Goal: Task Accomplishment & Management: Manage account settings

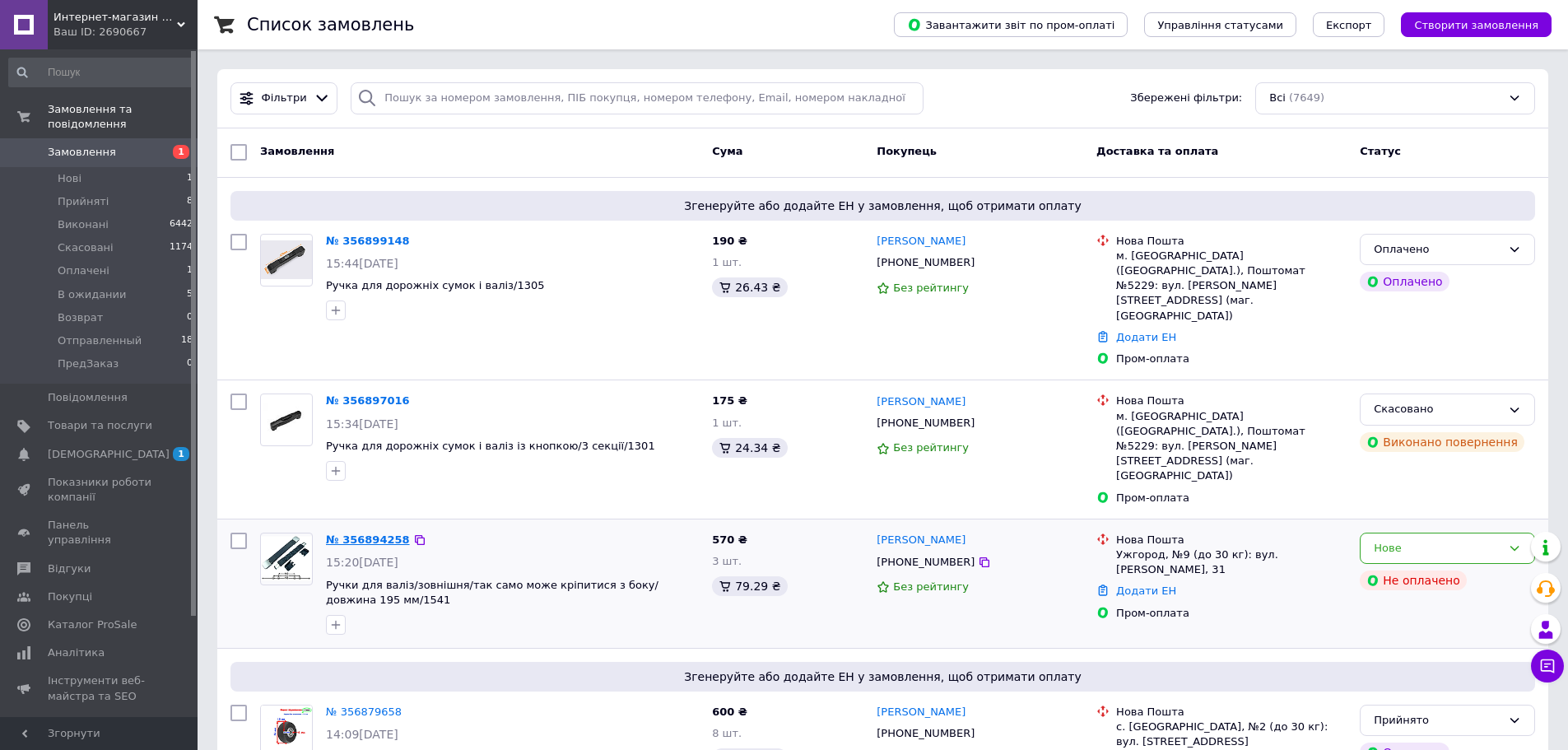
click at [337, 534] on link "№ 356894258" at bounding box center [368, 540] width 84 height 13
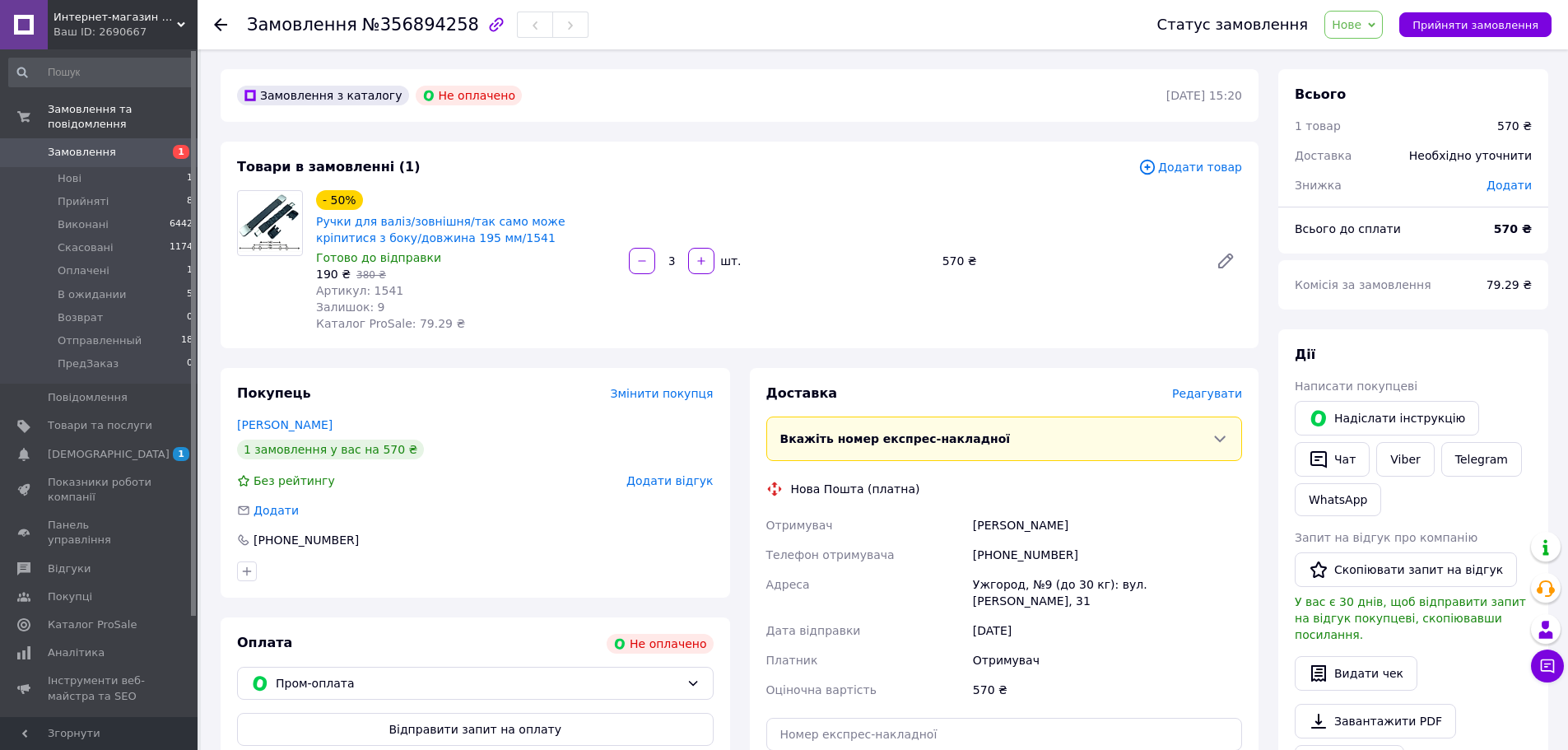
click at [1362, 23] on span "Нове" at bounding box center [1346, 24] width 30 height 14
click at [1384, 149] on li "В ожидании" at bounding box center [1375, 156] width 100 height 24
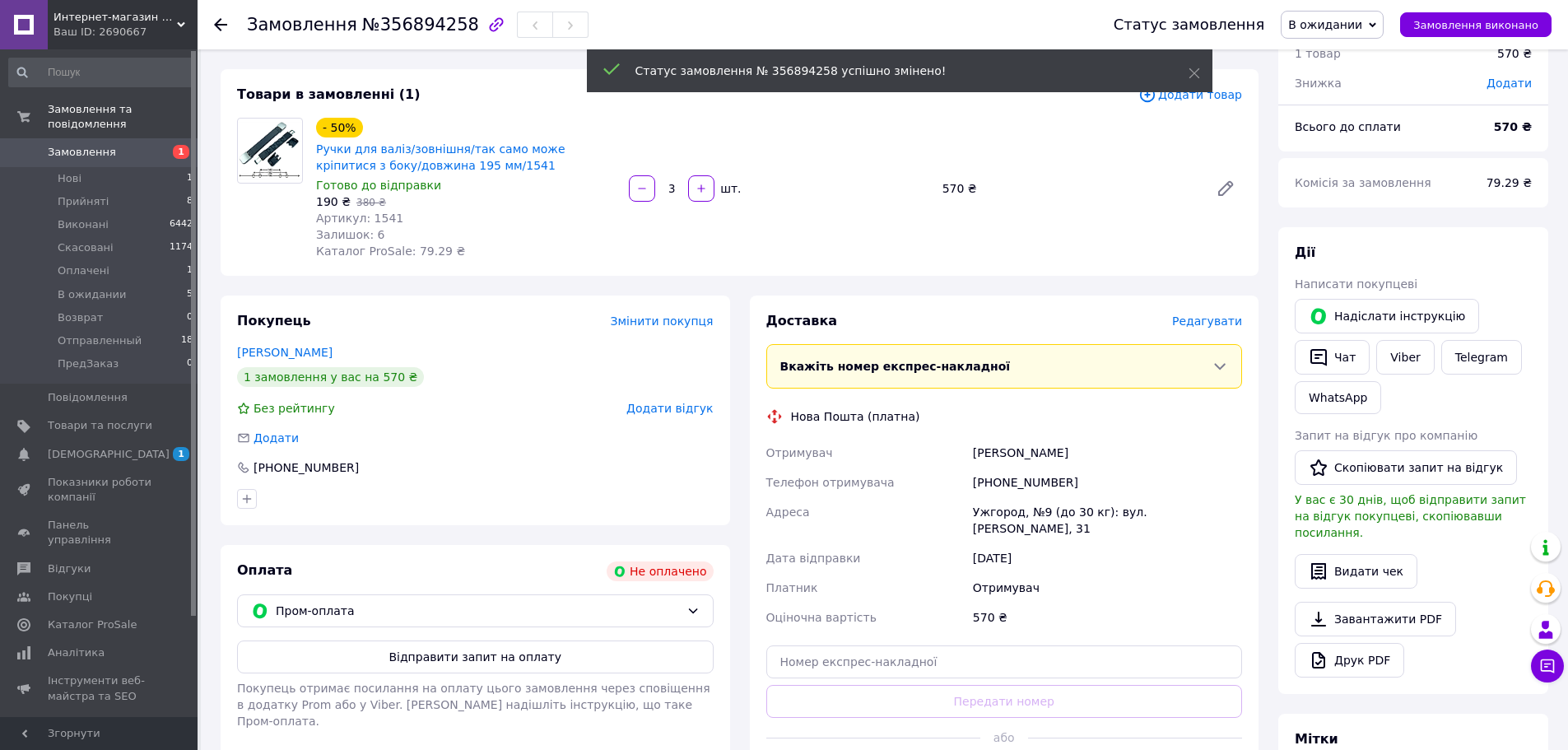
scroll to position [247, 0]
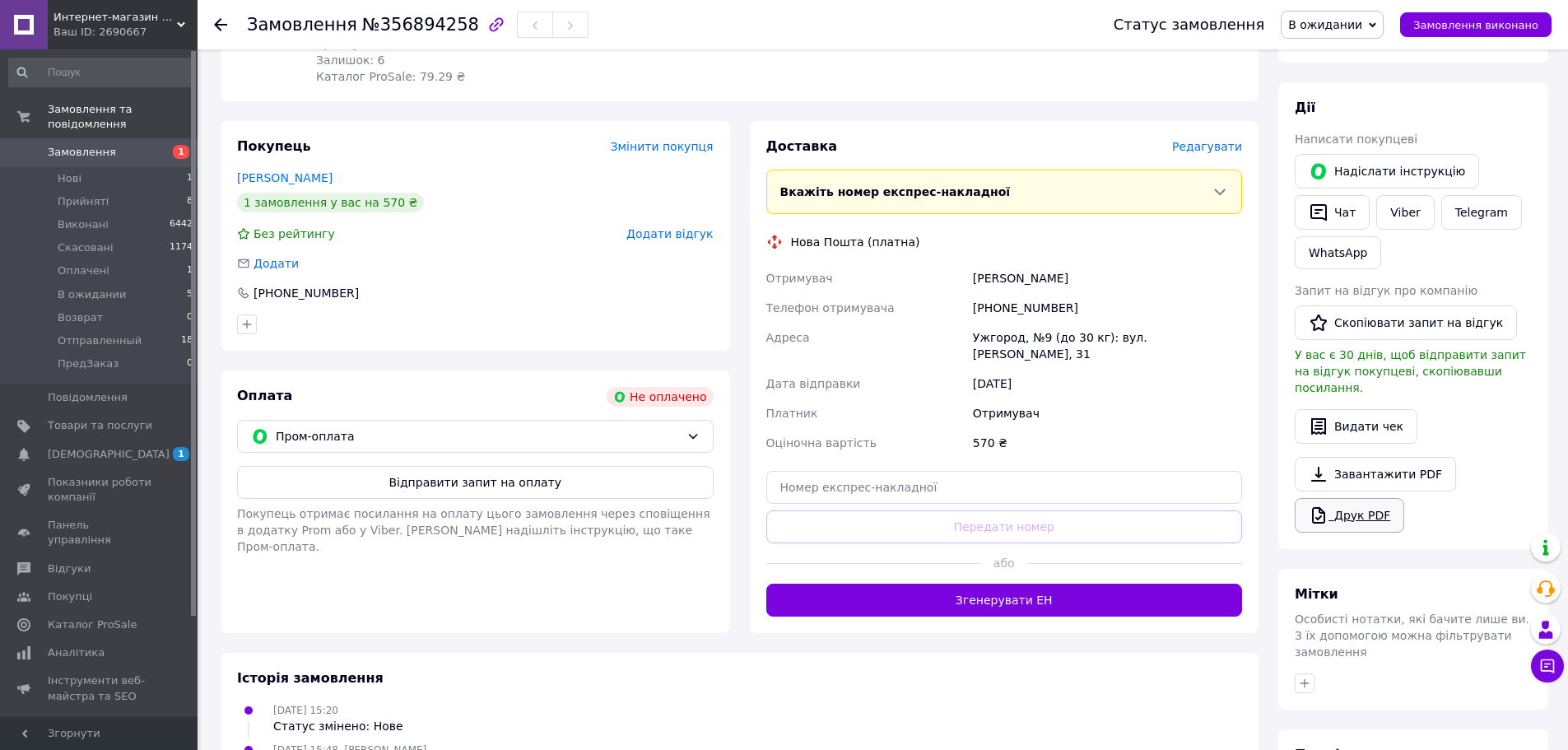
click at [1360, 500] on link "Друк PDF" at bounding box center [1349, 515] width 110 height 34
click at [1408, 205] on link "Viber" at bounding box center [1405, 213] width 58 height 34
click at [1139, 63] on div "- 50% Ручки для валіз/зовнішня/так само може кріпитися з боку/довжина 195 мм/15…" at bounding box center [779, 14] width 940 height 149
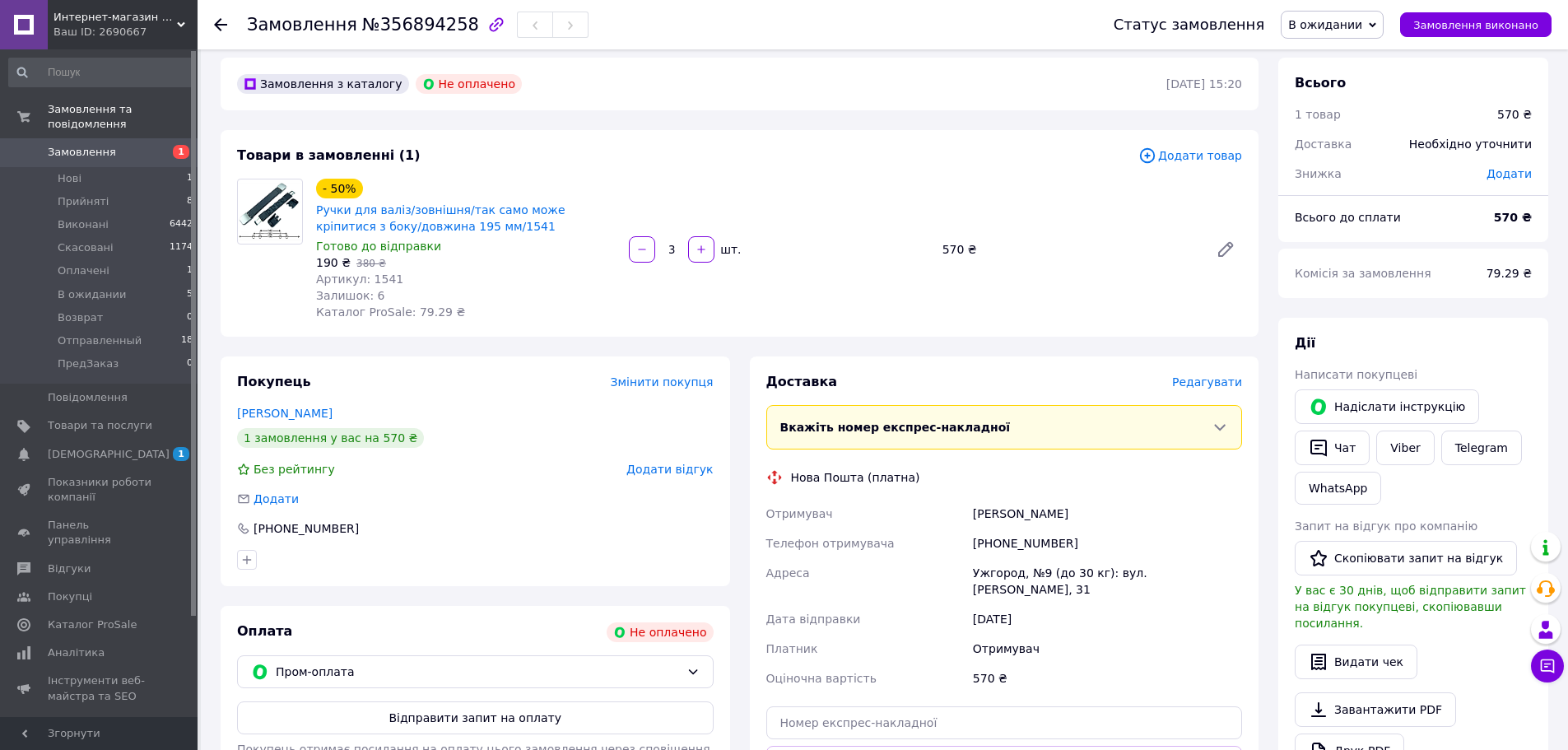
scroll to position [0, 0]
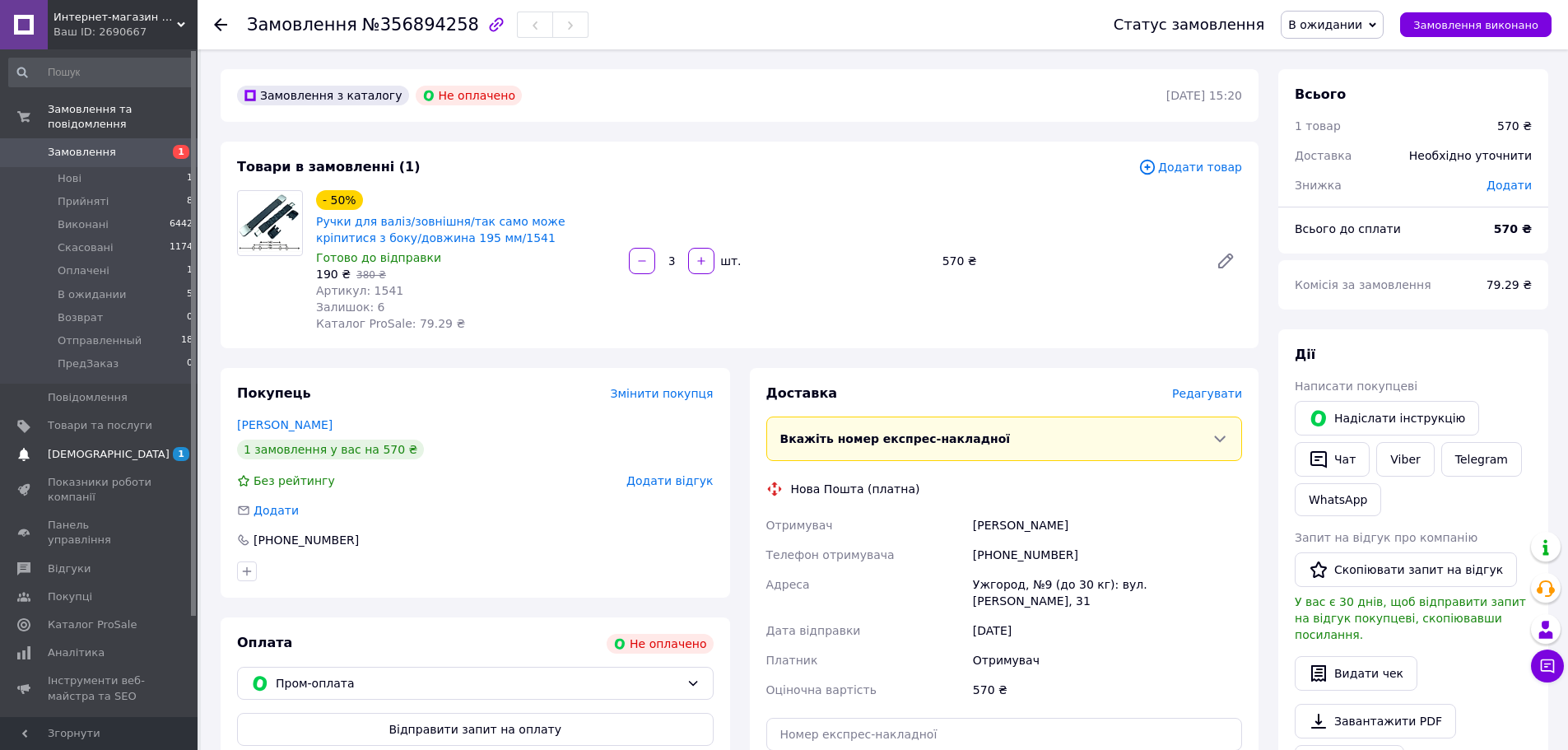
click at [89, 447] on span "[DEMOGRAPHIC_DATA]" at bounding box center [109, 455] width 122 height 14
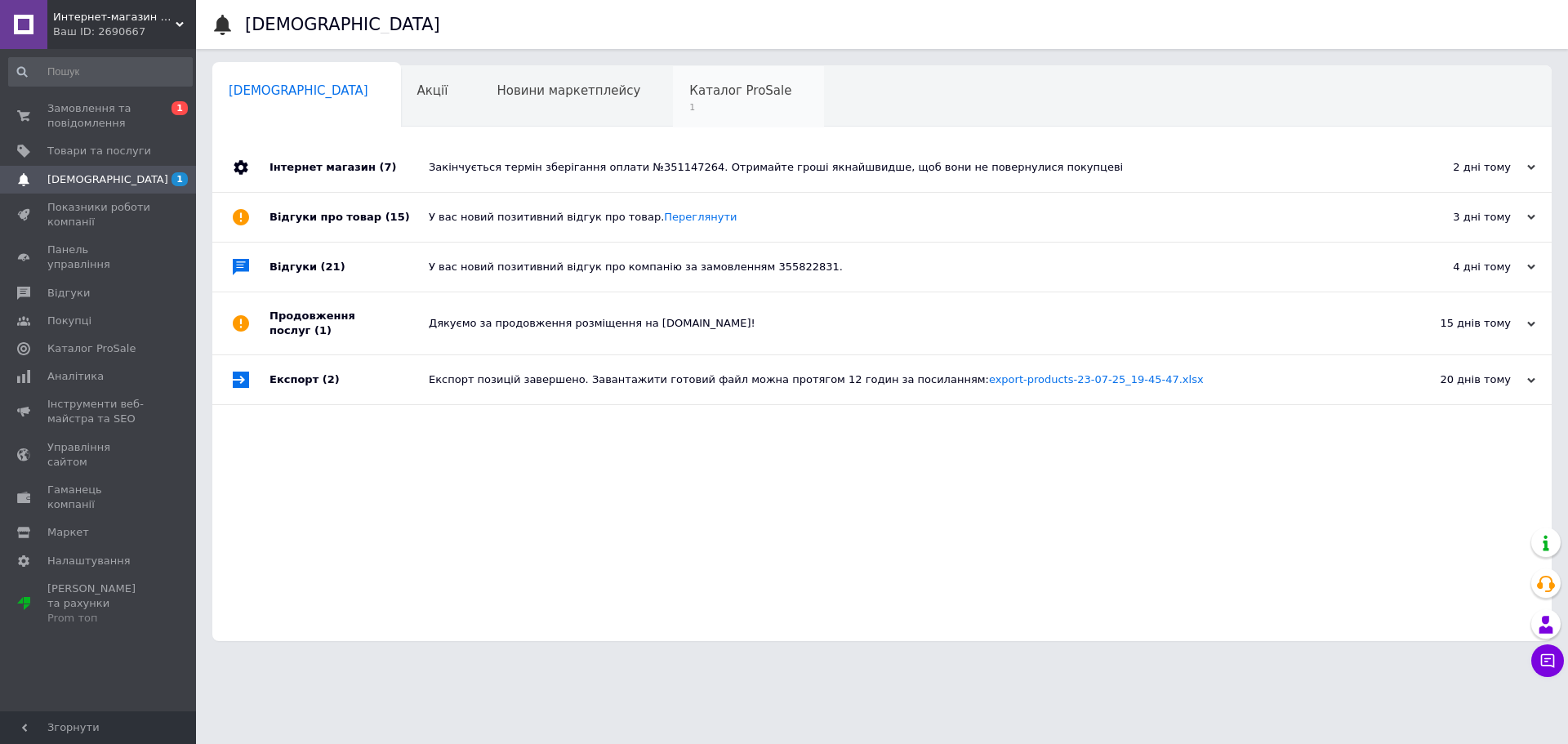
click at [689, 102] on span "1" at bounding box center [740, 108] width 102 height 13
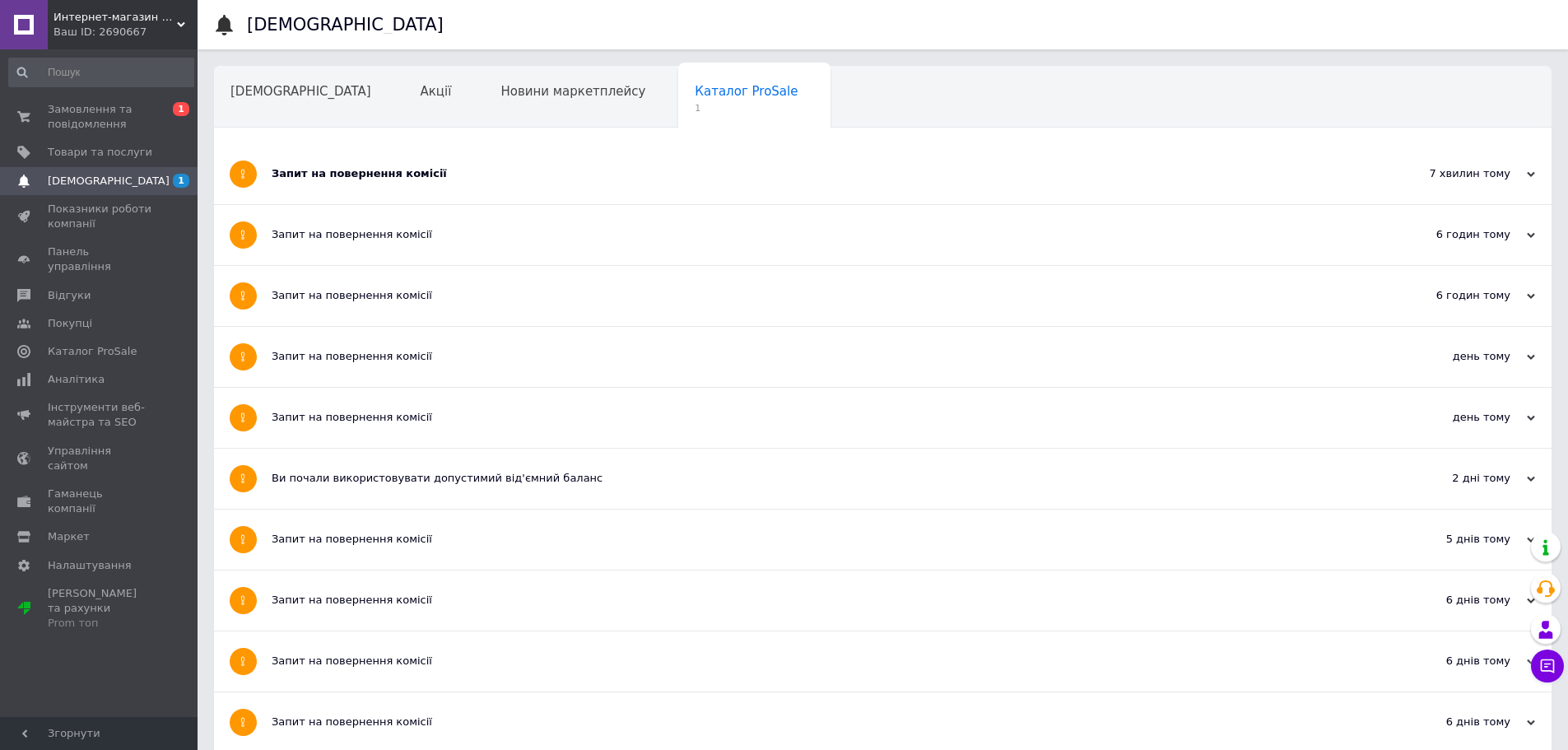
click at [314, 170] on div "Запит на повернення комісії" at bounding box center [821, 174] width 1099 height 14
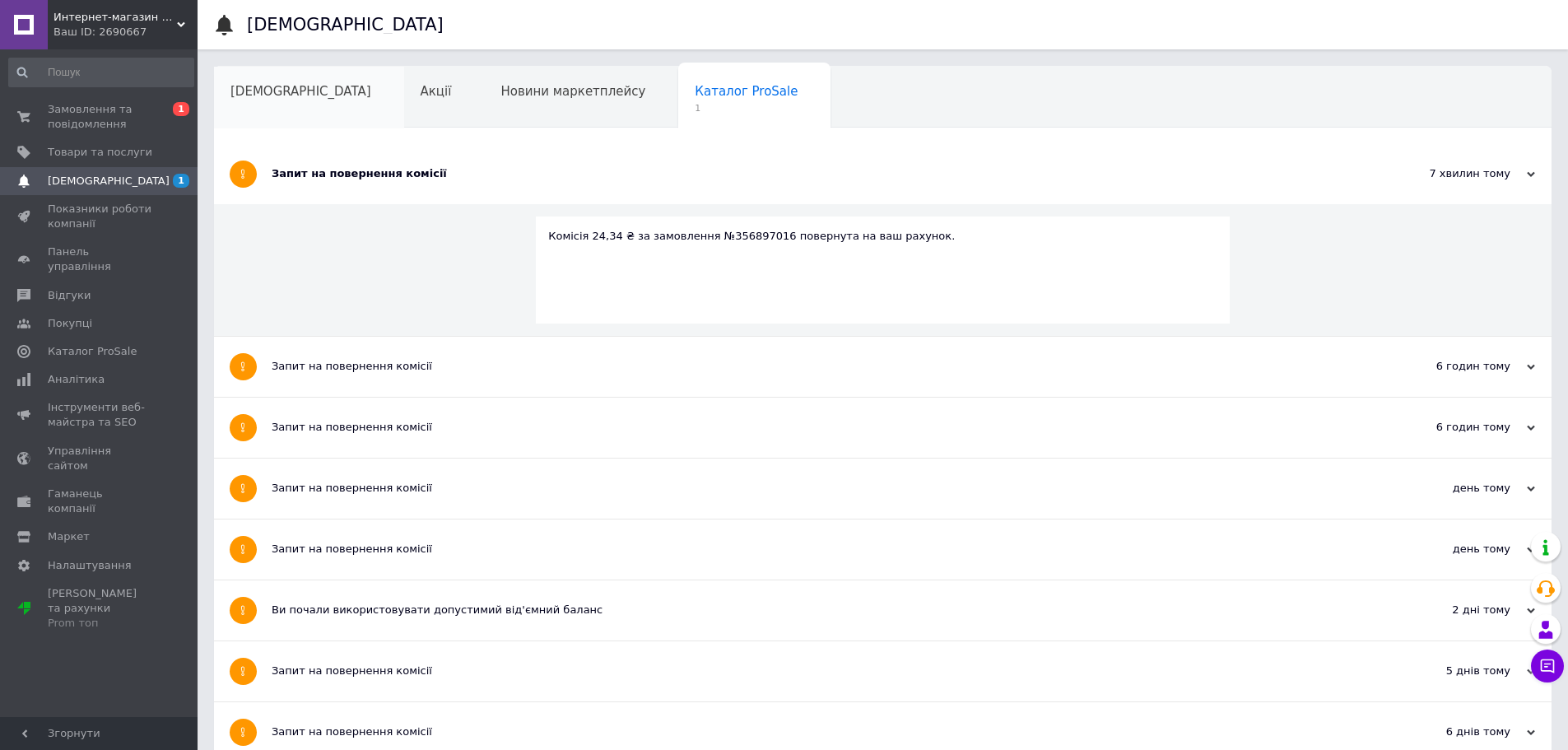
click at [253, 86] on span "[DEMOGRAPHIC_DATA]" at bounding box center [301, 91] width 140 height 14
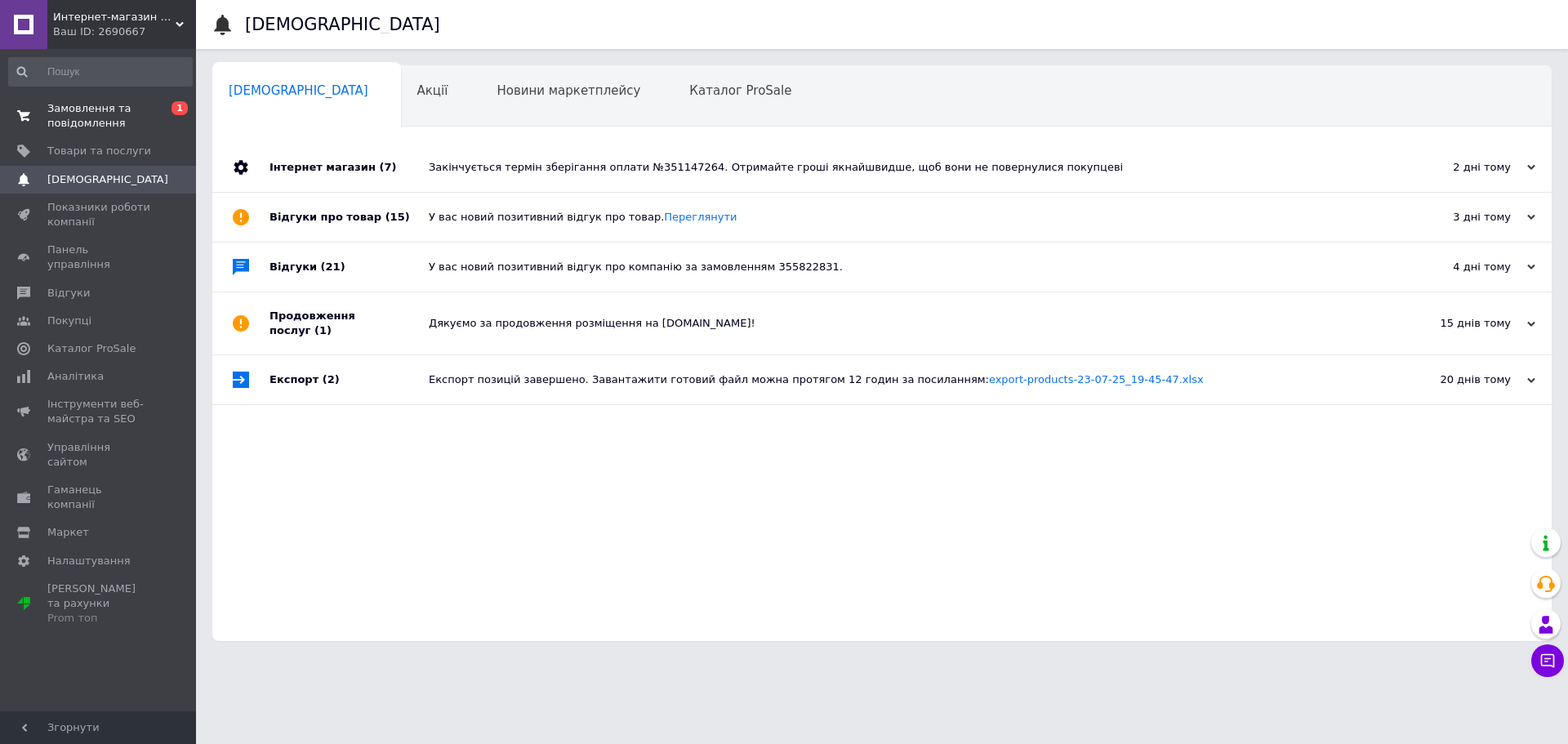
click at [69, 105] on span "Замовлення та повідомлення" at bounding box center [99, 116] width 103 height 30
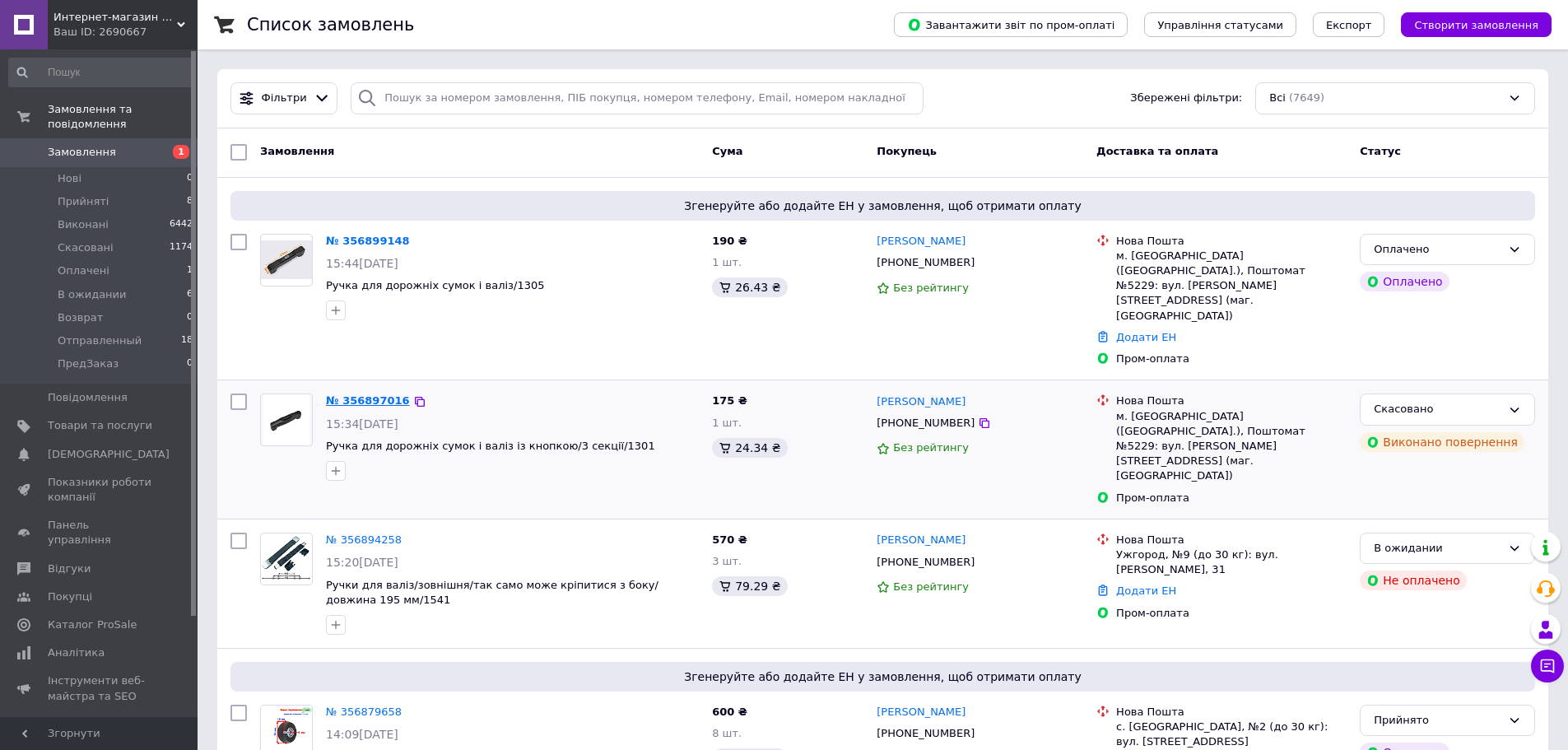
click at [359, 395] on link "№ 356897016" at bounding box center [368, 401] width 84 height 13
click at [370, 534] on link "№ 356894258" at bounding box center [364, 540] width 76 height 13
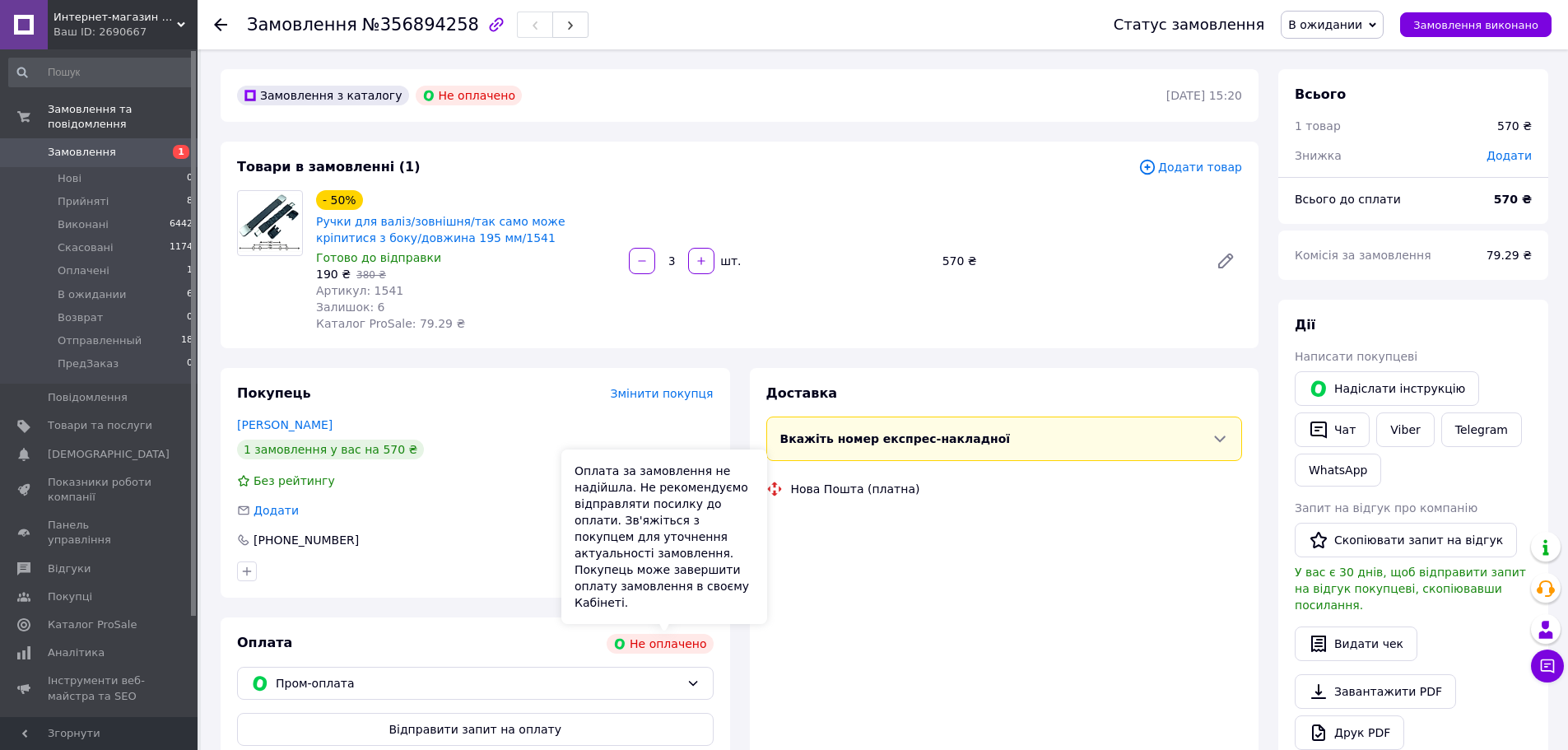
scroll to position [82, 0]
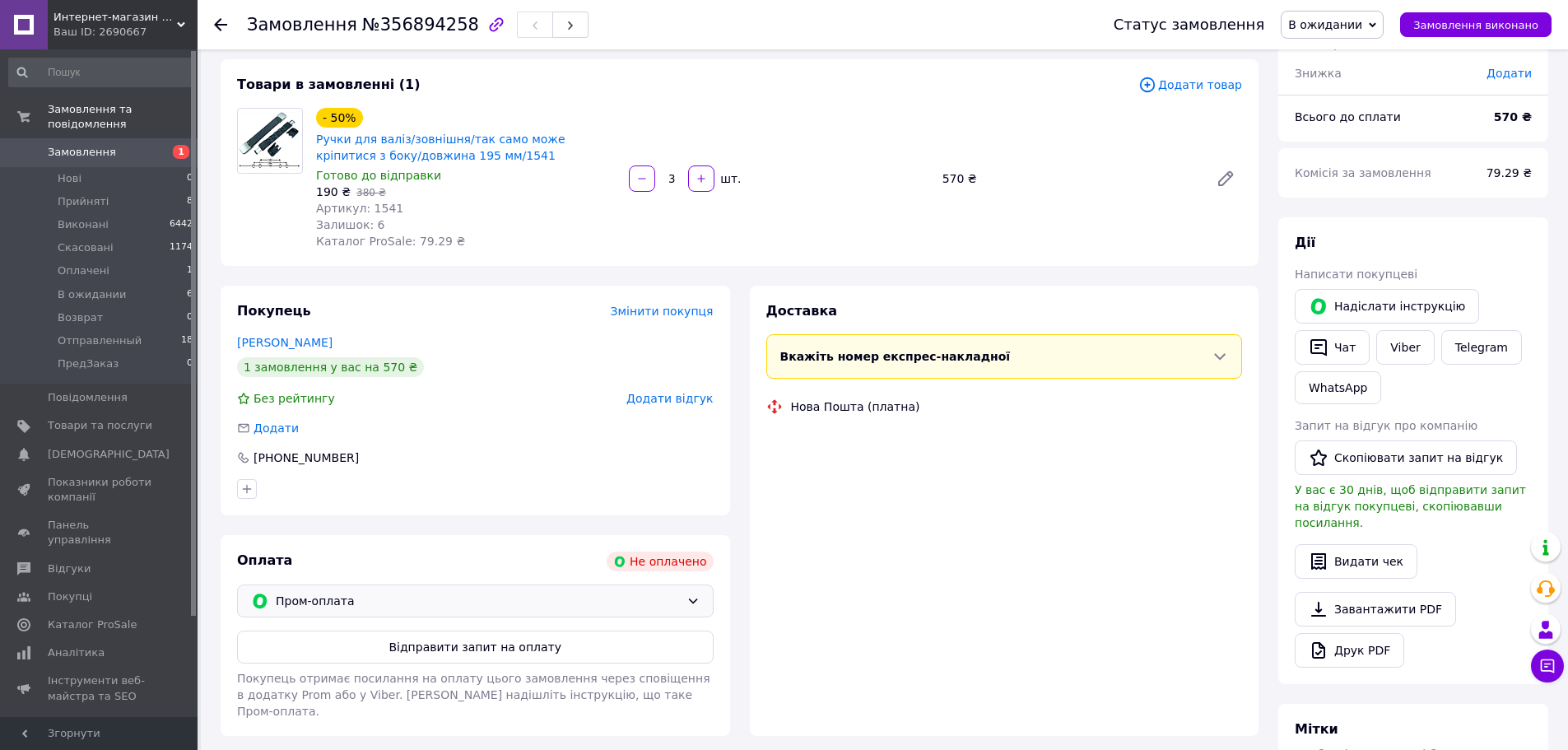
click at [677, 609] on span "Пром-оплата" at bounding box center [478, 601] width 404 height 18
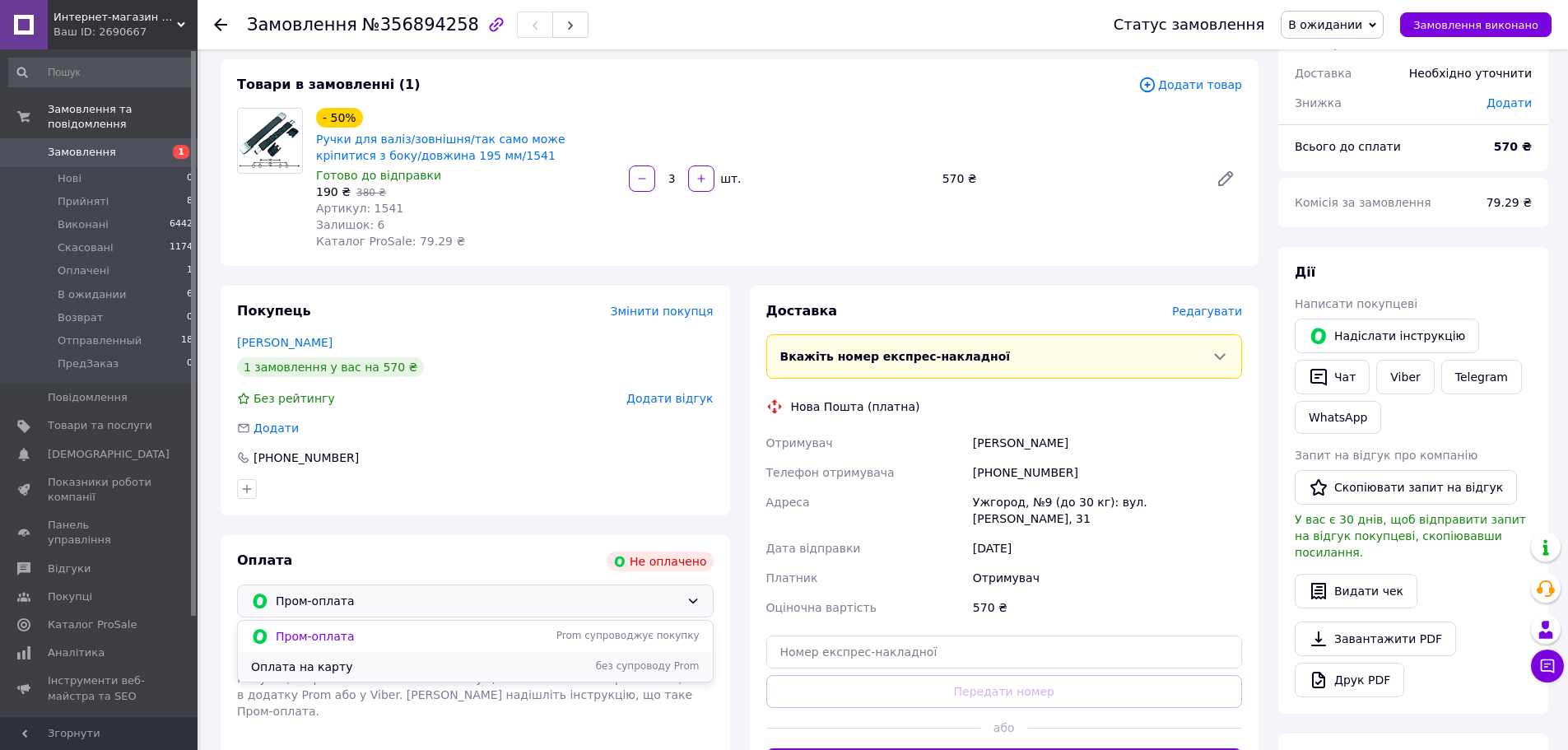
click at [498, 673] on span "Оплата на карту" at bounding box center [384, 667] width 267 height 16
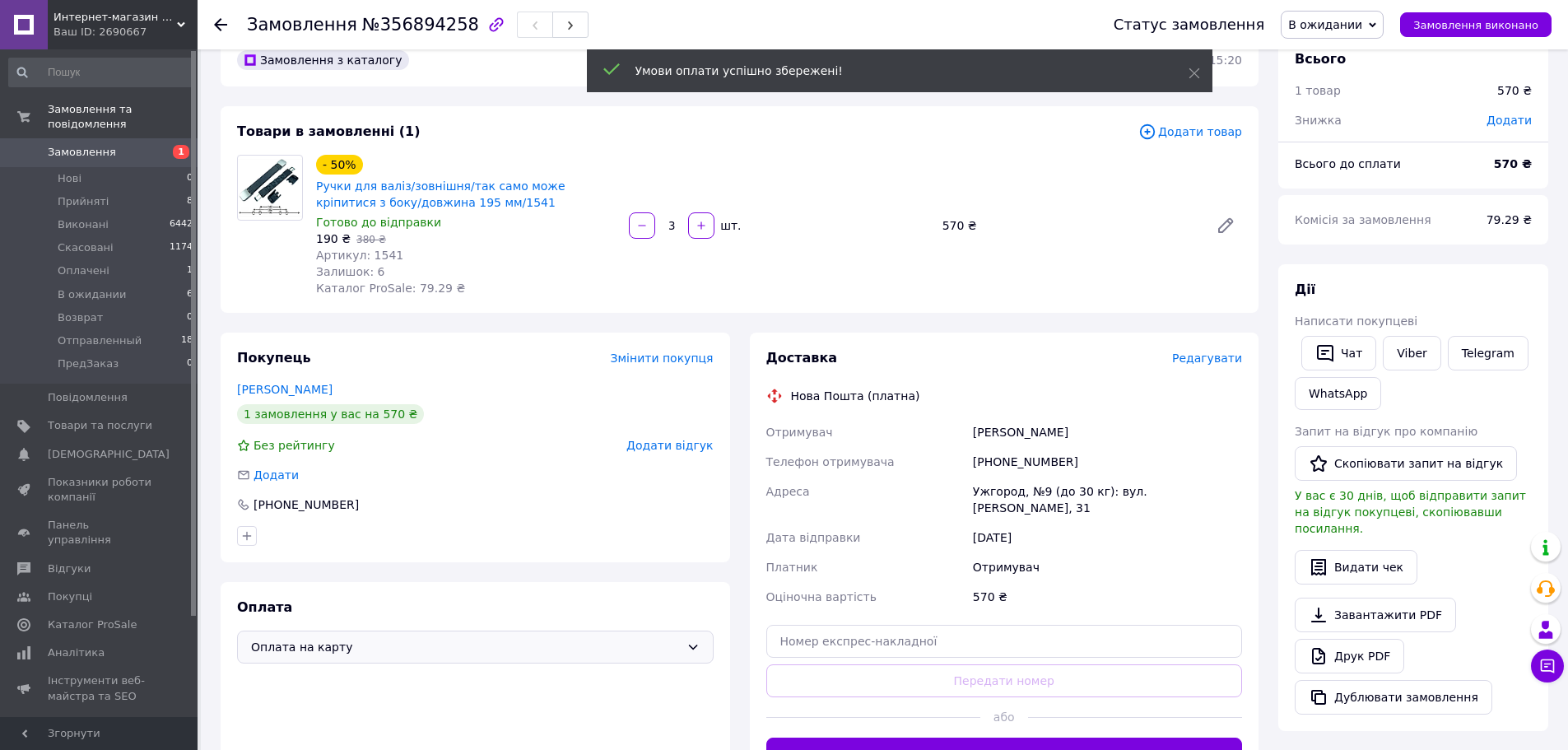
scroll to position [0, 0]
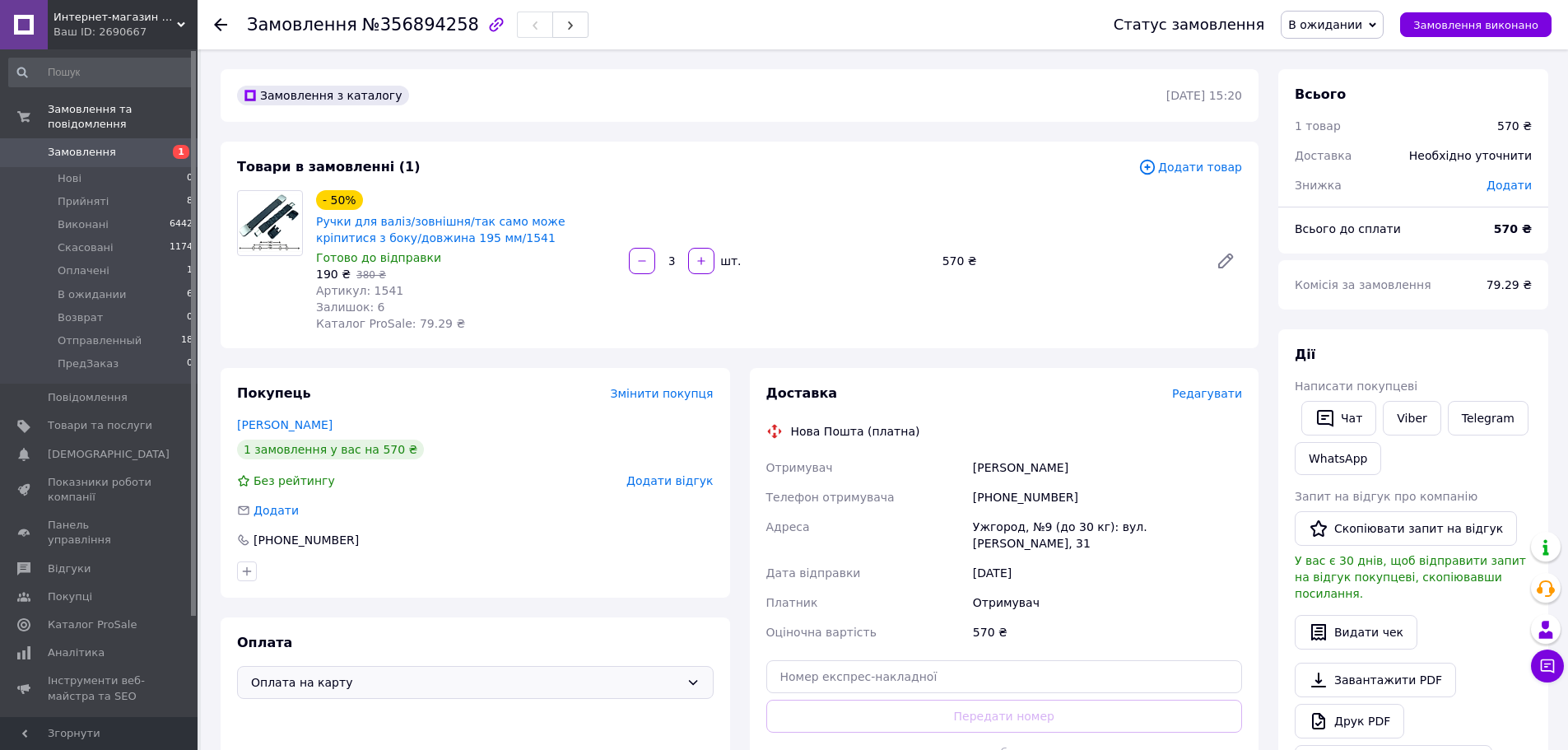
click at [215, 18] on icon at bounding box center [220, 24] width 14 height 14
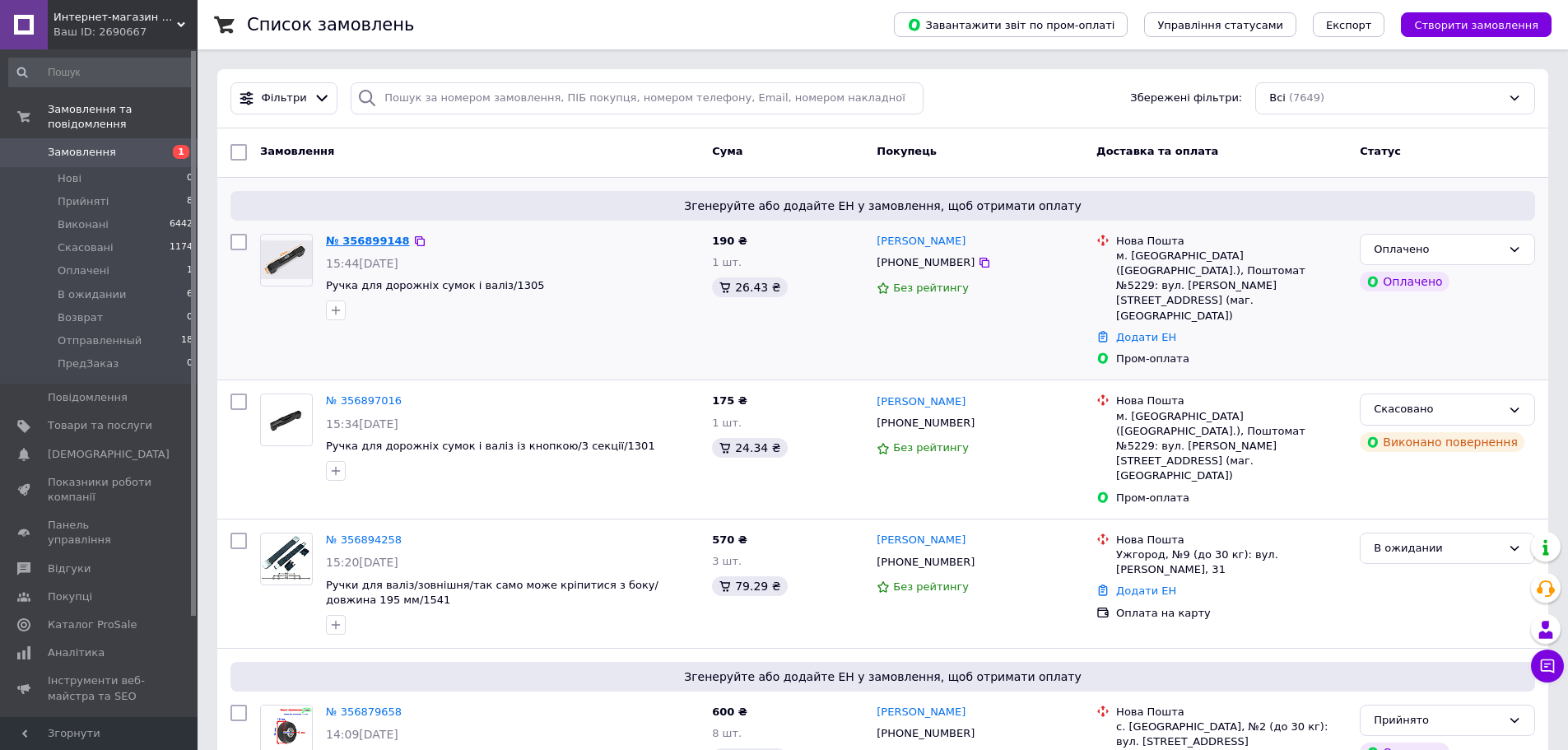
click at [362, 240] on link "№ 356899148" at bounding box center [368, 241] width 84 height 13
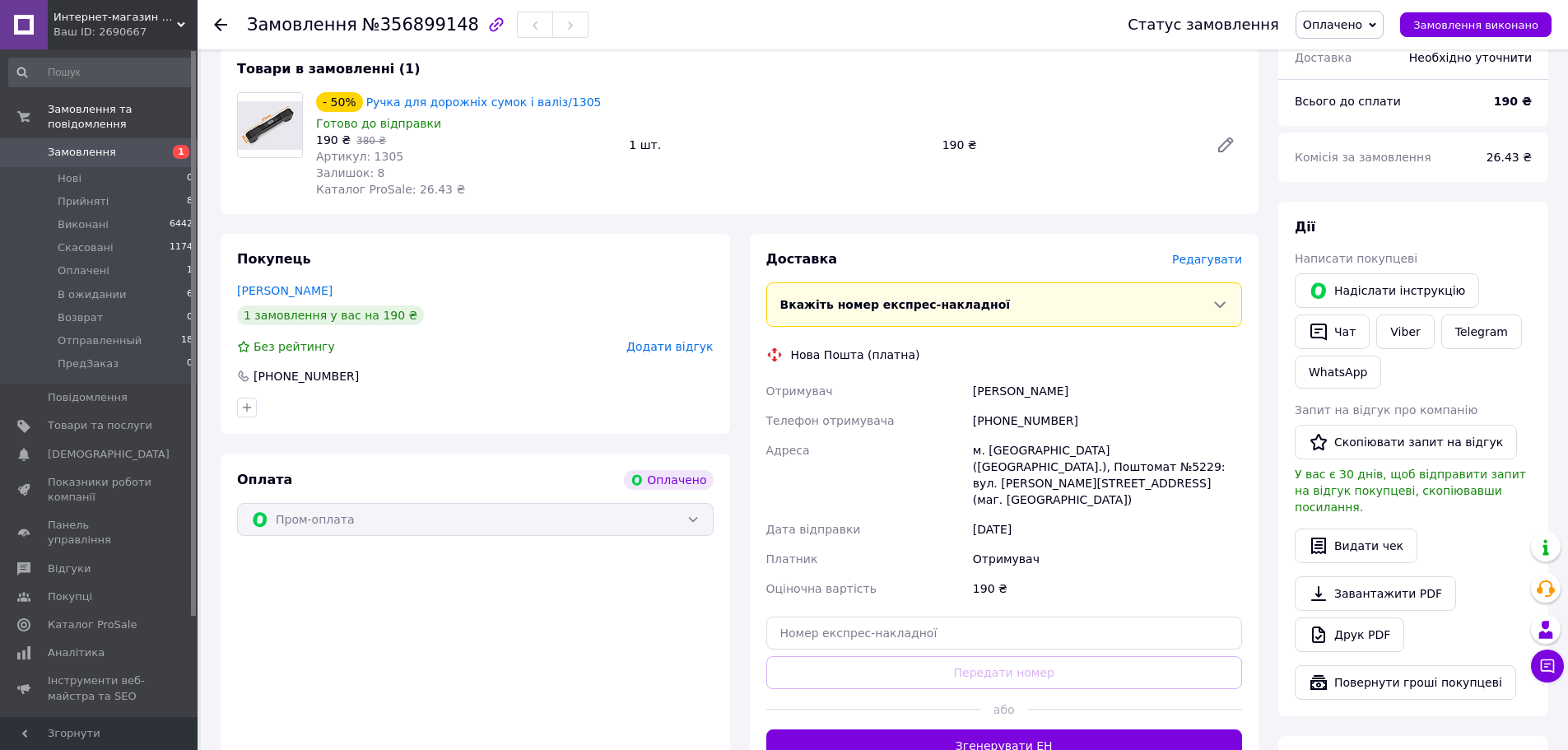
scroll to position [165, 0]
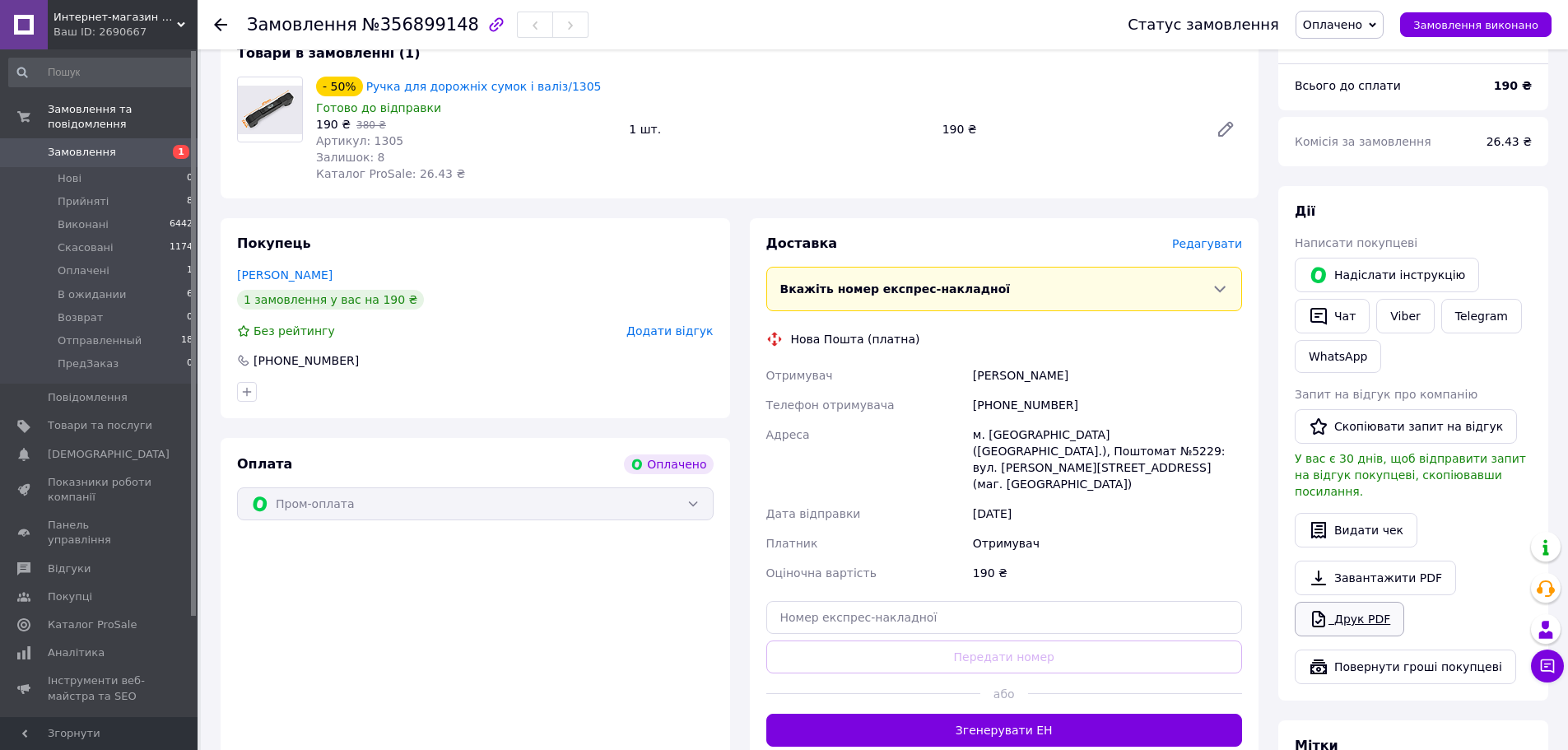
click at [1361, 606] on link "Друк PDF" at bounding box center [1349, 620] width 110 height 34
click at [1406, 321] on link "Viber" at bounding box center [1405, 316] width 58 height 34
click at [1362, 24] on span "Оплачено" at bounding box center [1332, 24] width 59 height 14
click at [1367, 55] on li "Прийнято" at bounding box center [1346, 57] width 100 height 24
click at [215, 24] on use at bounding box center [220, 24] width 14 height 14
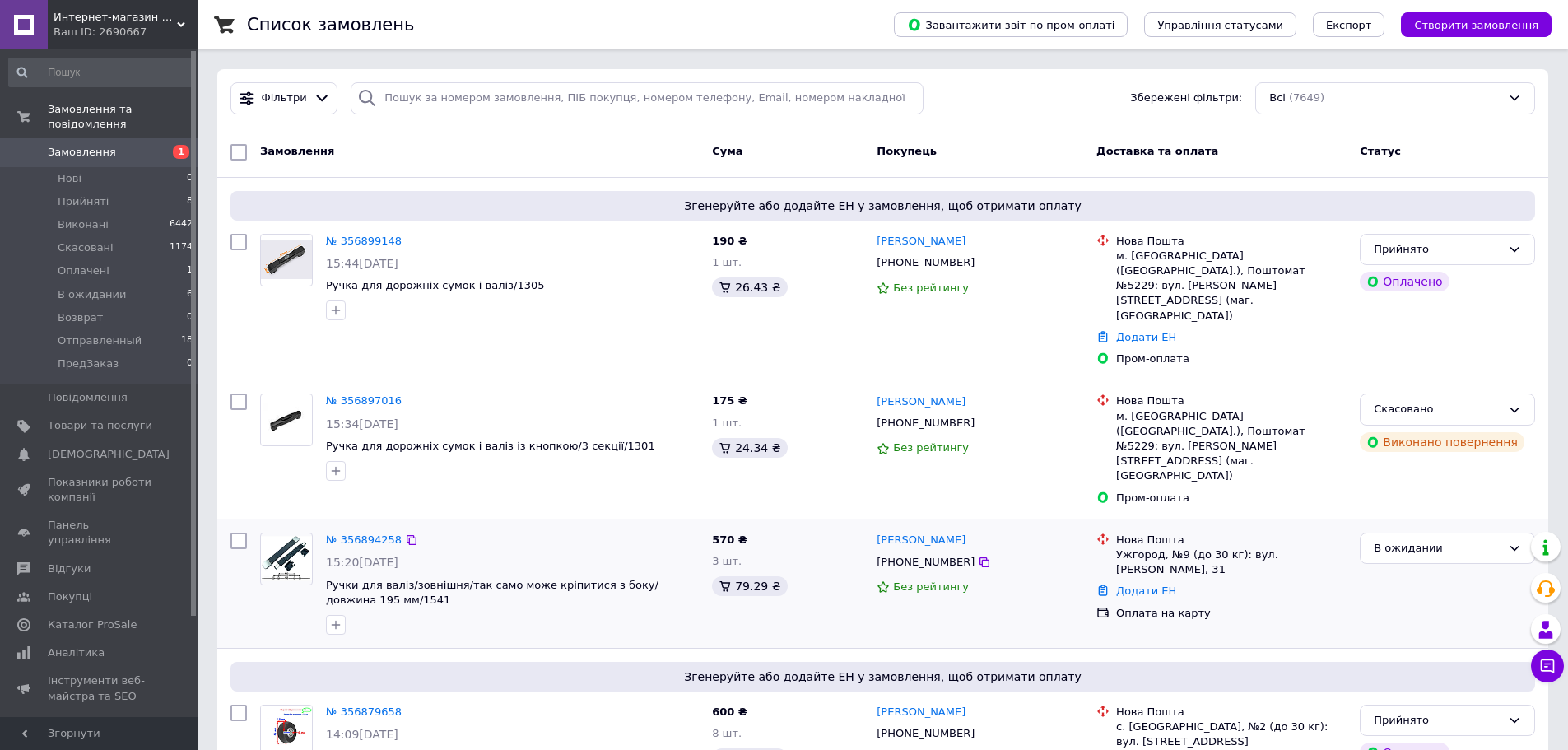
click at [705, 416] on div "175 ₴ 1 шт. 24.34 ₴" at bounding box center [788, 448] width 165 height 124
click at [587, 704] on div "№ 356879658" at bounding box center [512, 713] width 377 height 19
click at [88, 287] on span "В ожидании" at bounding box center [92, 294] width 69 height 14
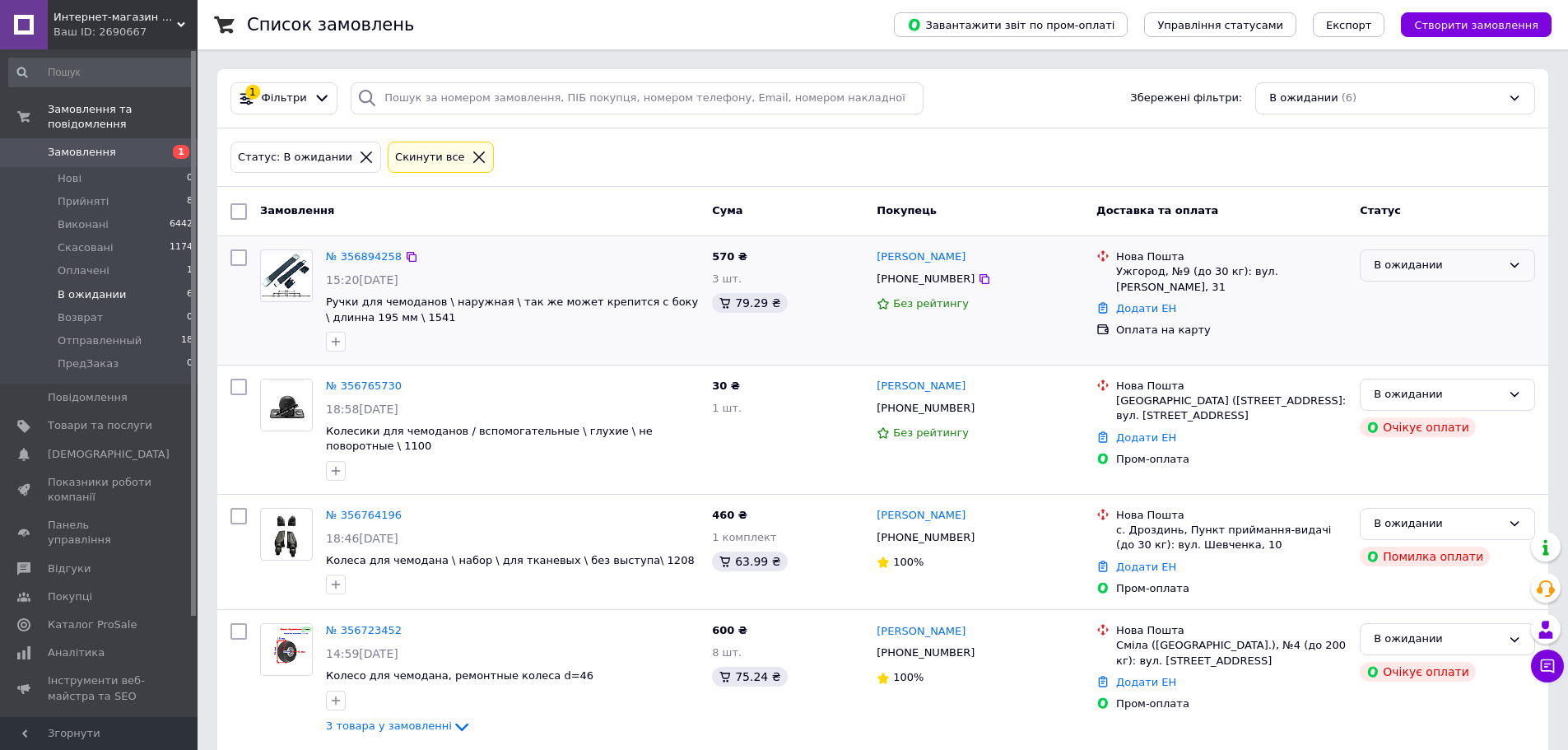
click at [1448, 266] on div "В ожидании" at bounding box center [1438, 265] width 128 height 17
click at [1387, 301] on li "Прийнято" at bounding box center [1448, 301] width 174 height 31
click at [132, 145] on span "Замовлення" at bounding box center [100, 152] width 104 height 14
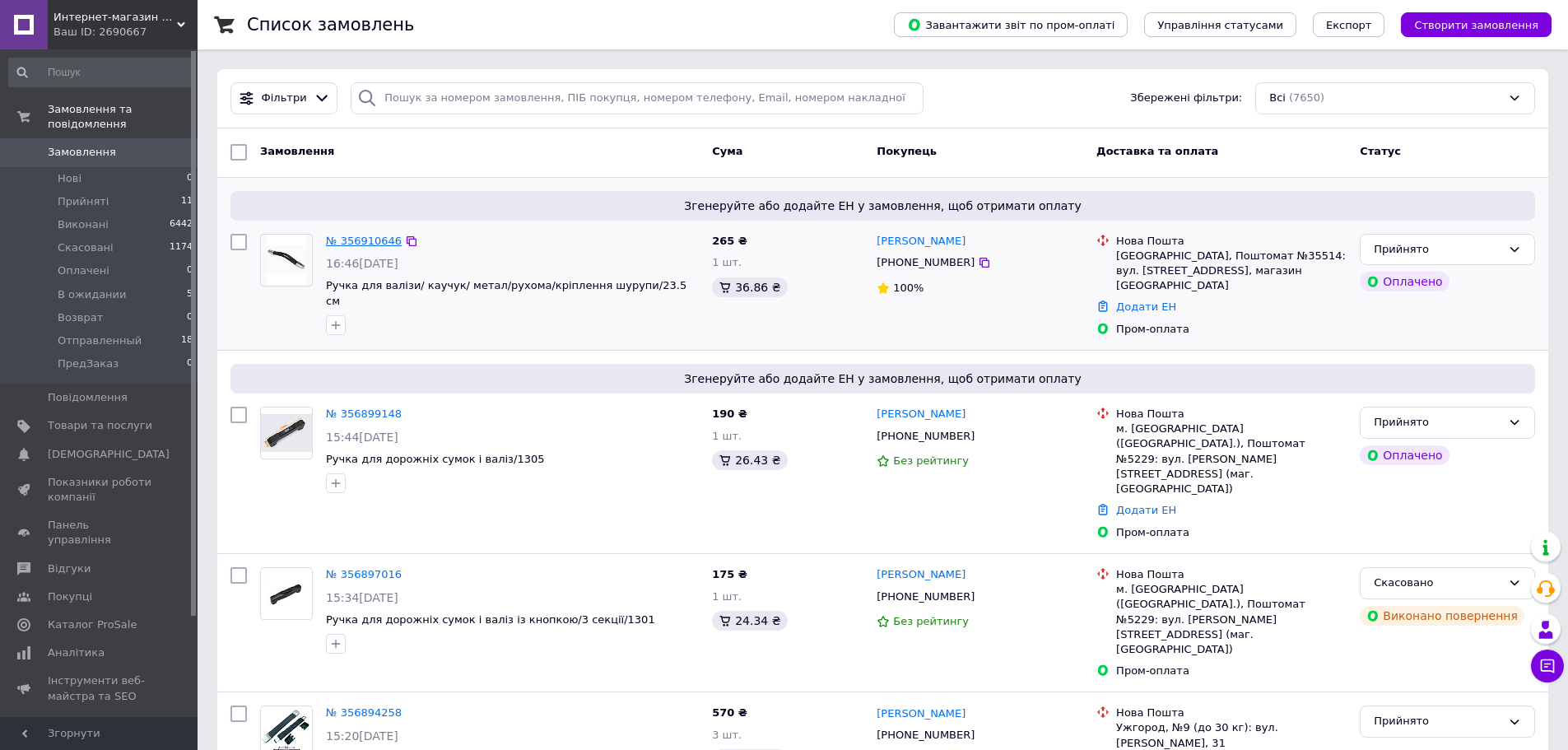
click at [353, 240] on link "№ 356910646" at bounding box center [364, 241] width 76 height 13
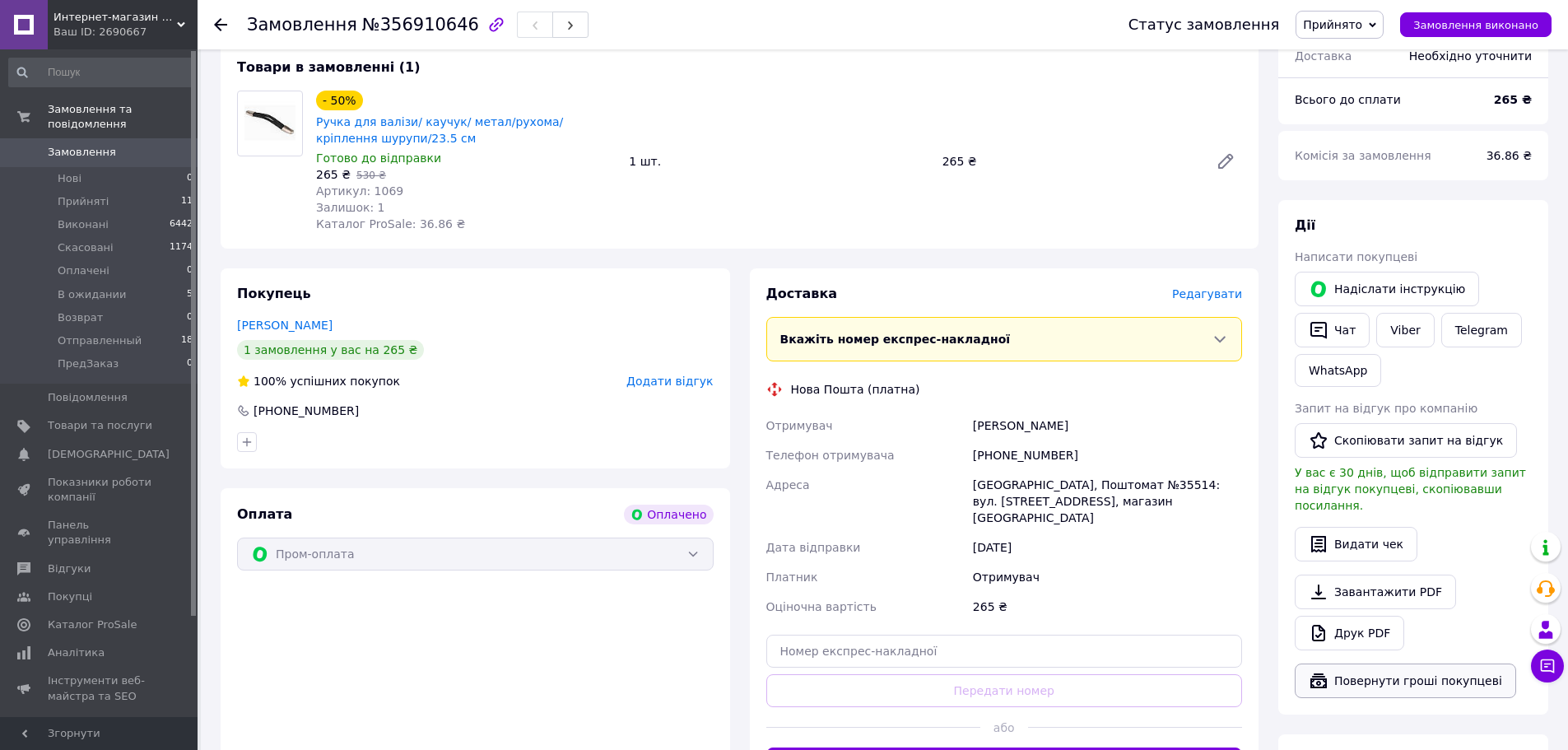
scroll to position [165, 0]
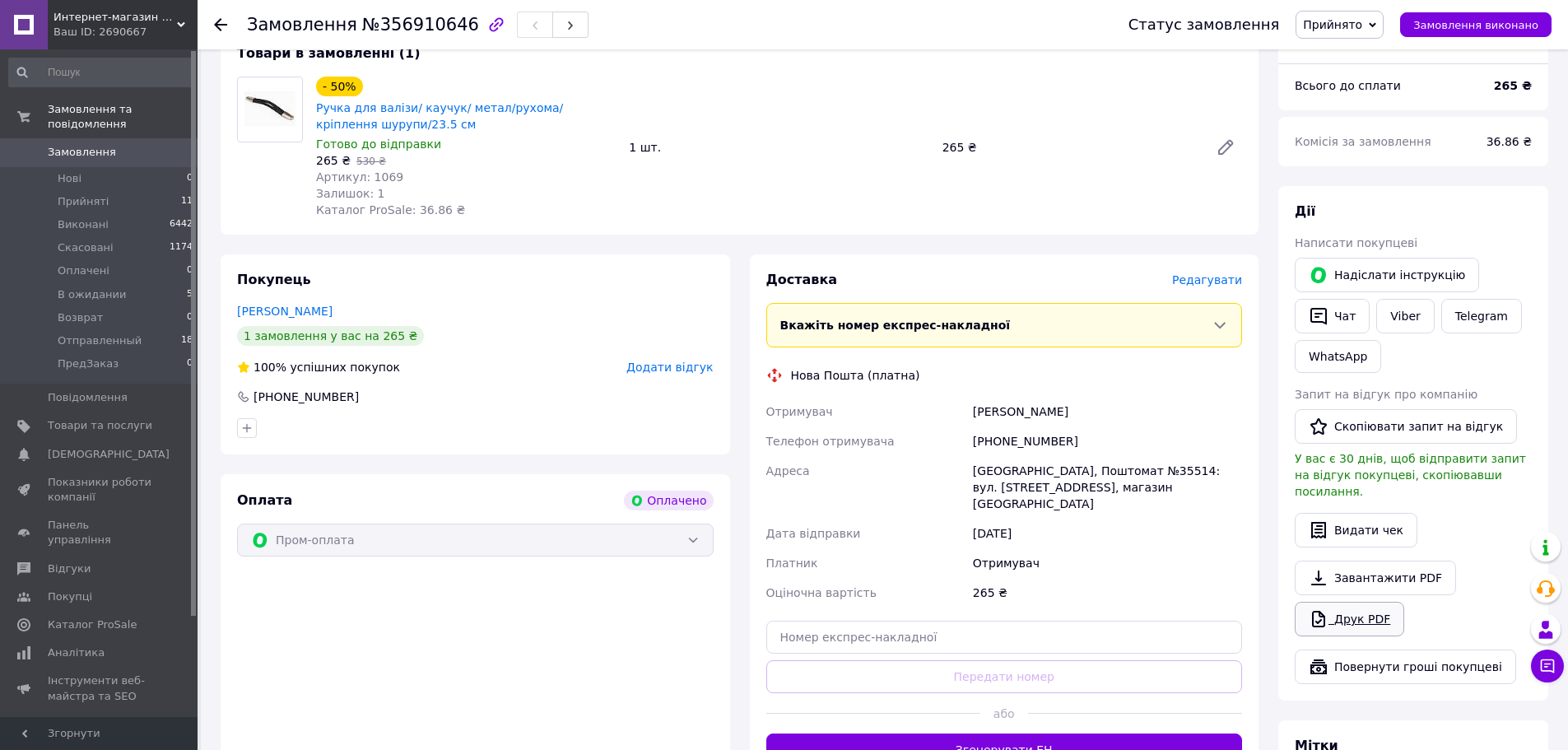
click at [1345, 602] on link "Друк PDF" at bounding box center [1349, 620] width 110 height 34
click at [1402, 315] on link "Viber" at bounding box center [1405, 316] width 58 height 34
click at [114, 333] on span "Отправленный" at bounding box center [100, 341] width 84 height 14
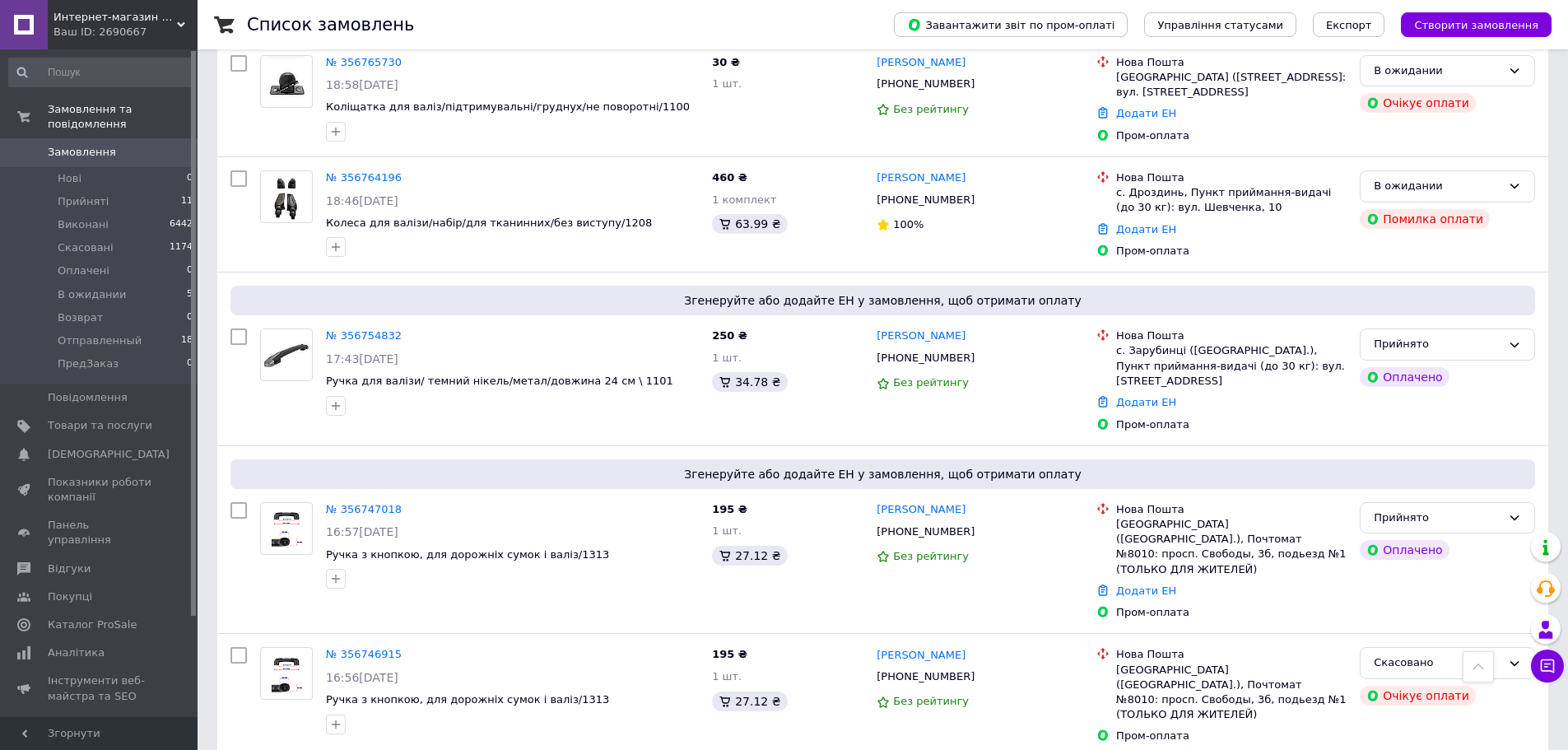
scroll to position [1188, 0]
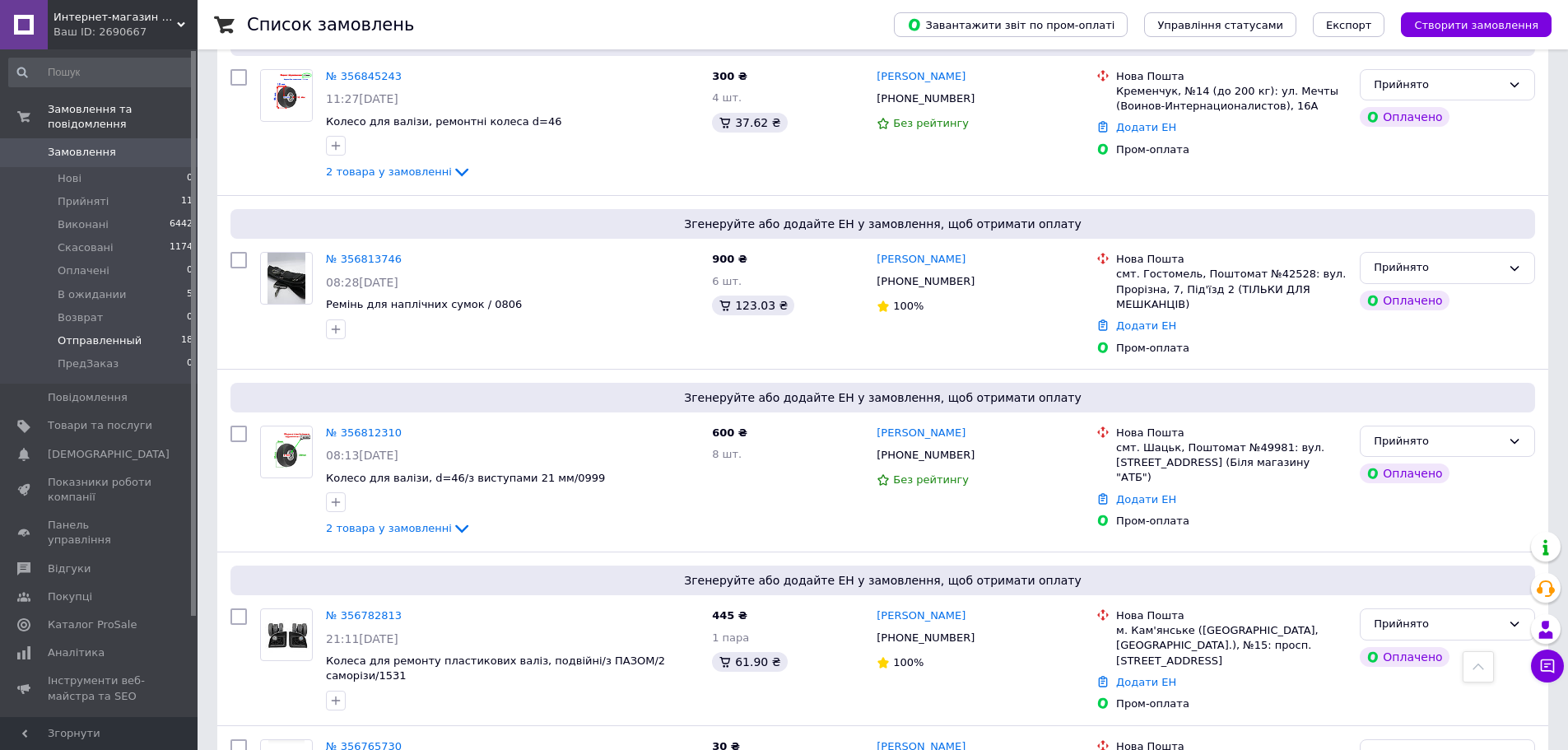
click at [100, 333] on span "Отправленный" at bounding box center [100, 341] width 84 height 14
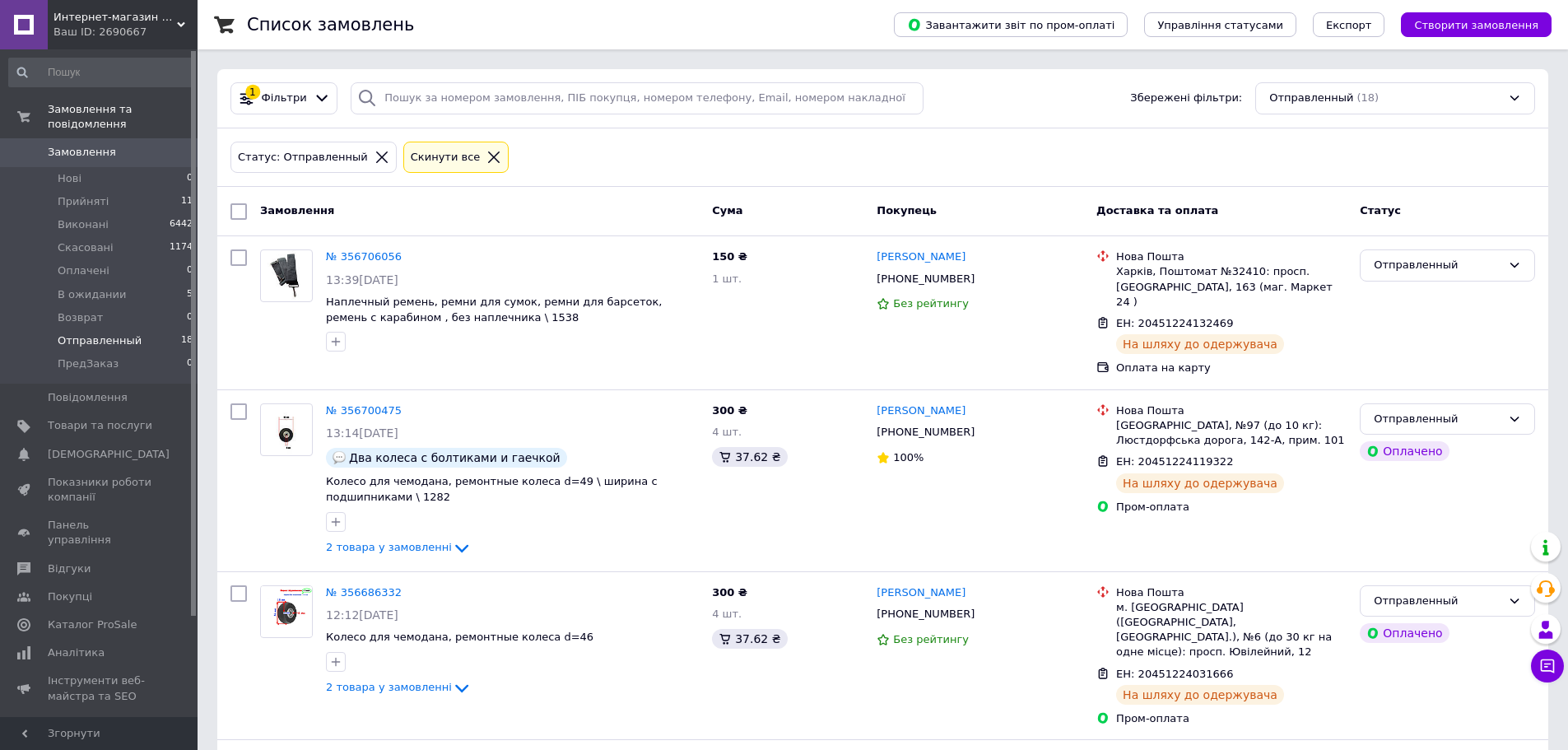
click at [486, 149] on icon at bounding box center [493, 157] width 14 height 14
